Goal: Entertainment & Leisure: Consume media (video, audio)

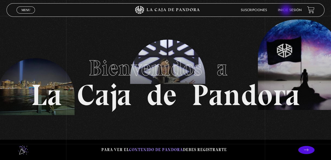
click at [286, 11] on link "Inicie sesión" at bounding box center [290, 10] width 24 height 3
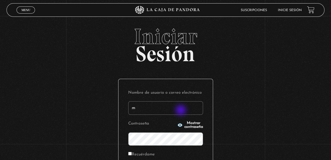
type input "[EMAIL_ADDRESS][DOMAIN_NAME]"
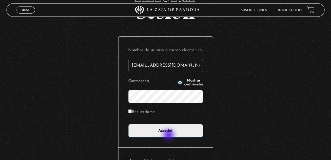
scroll to position [43, 0]
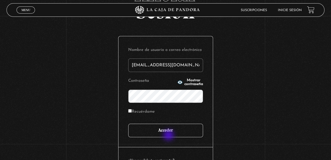
click at [179, 131] on input "Acceder" at bounding box center [165, 131] width 75 height 14
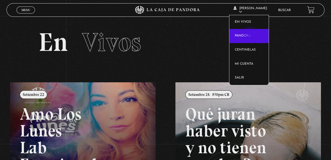
click at [250, 35] on link "Pandora" at bounding box center [248, 36] width 39 height 14
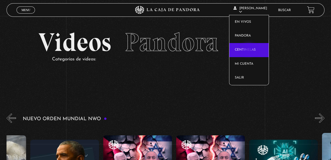
click at [249, 50] on link "Centinelas" at bounding box center [248, 50] width 39 height 14
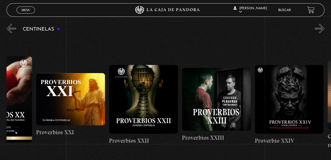
scroll to position [0, 1645]
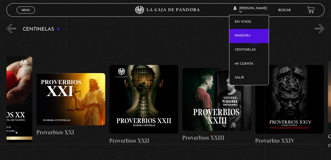
click at [256, 39] on link "Pandora" at bounding box center [248, 36] width 39 height 14
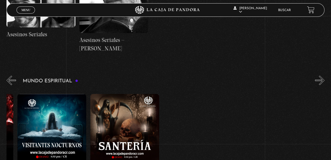
scroll to position [0, 357]
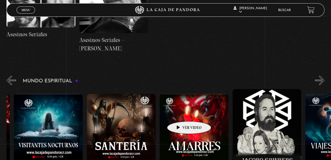
click at [180, 113] on figure at bounding box center [193, 128] width 69 height 69
click at [182, 110] on figure at bounding box center [193, 128] width 69 height 69
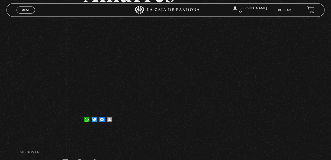
scroll to position [65, 0]
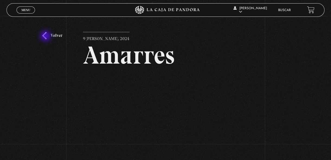
click at [46, 37] on link "Volver" at bounding box center [52, 35] width 20 height 7
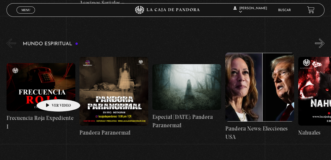
scroll to position [0, 228]
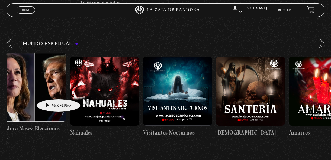
click at [308, 83] on figure at bounding box center [323, 91] width 69 height 69
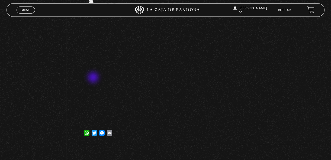
scroll to position [48, 0]
